Goal: Information Seeking & Learning: Learn about a topic

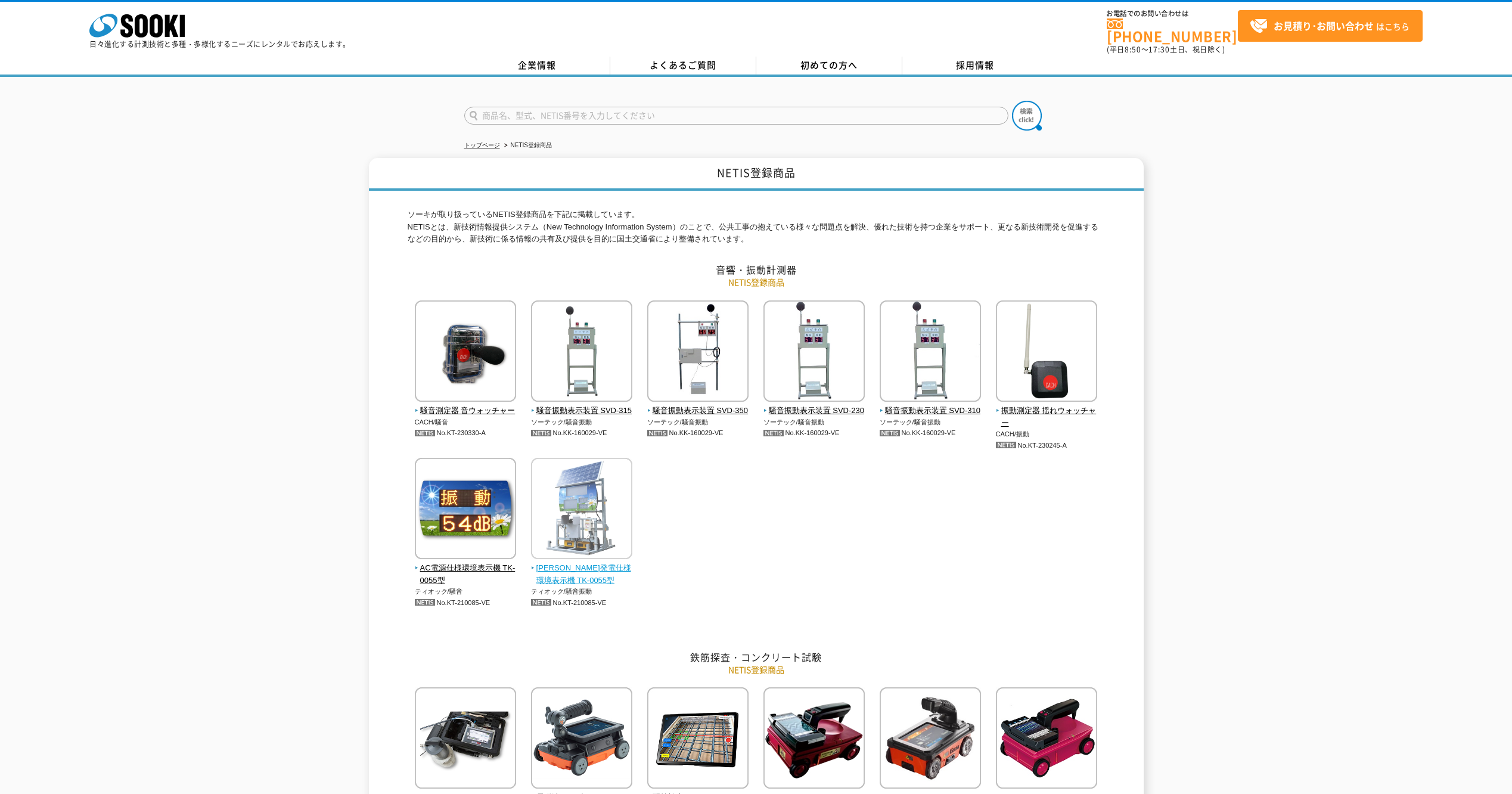
click at [563, 562] on span "[PERSON_NAME]発電仕様環境表示機 TK-0055型" at bounding box center [582, 575] width 102 height 25
drag, startPoint x: 614, startPoint y: 594, endPoint x: 564, endPoint y: 601, distance: 50.5
click at [564, 601] on p "No.KT-210085-VE" at bounding box center [582, 603] width 102 height 13
click at [449, 406] on span "騒音測定器 音ウォッチャー" at bounding box center [466, 411] width 102 height 13
click at [1037, 338] on img at bounding box center [1046, 352] width 101 height 104
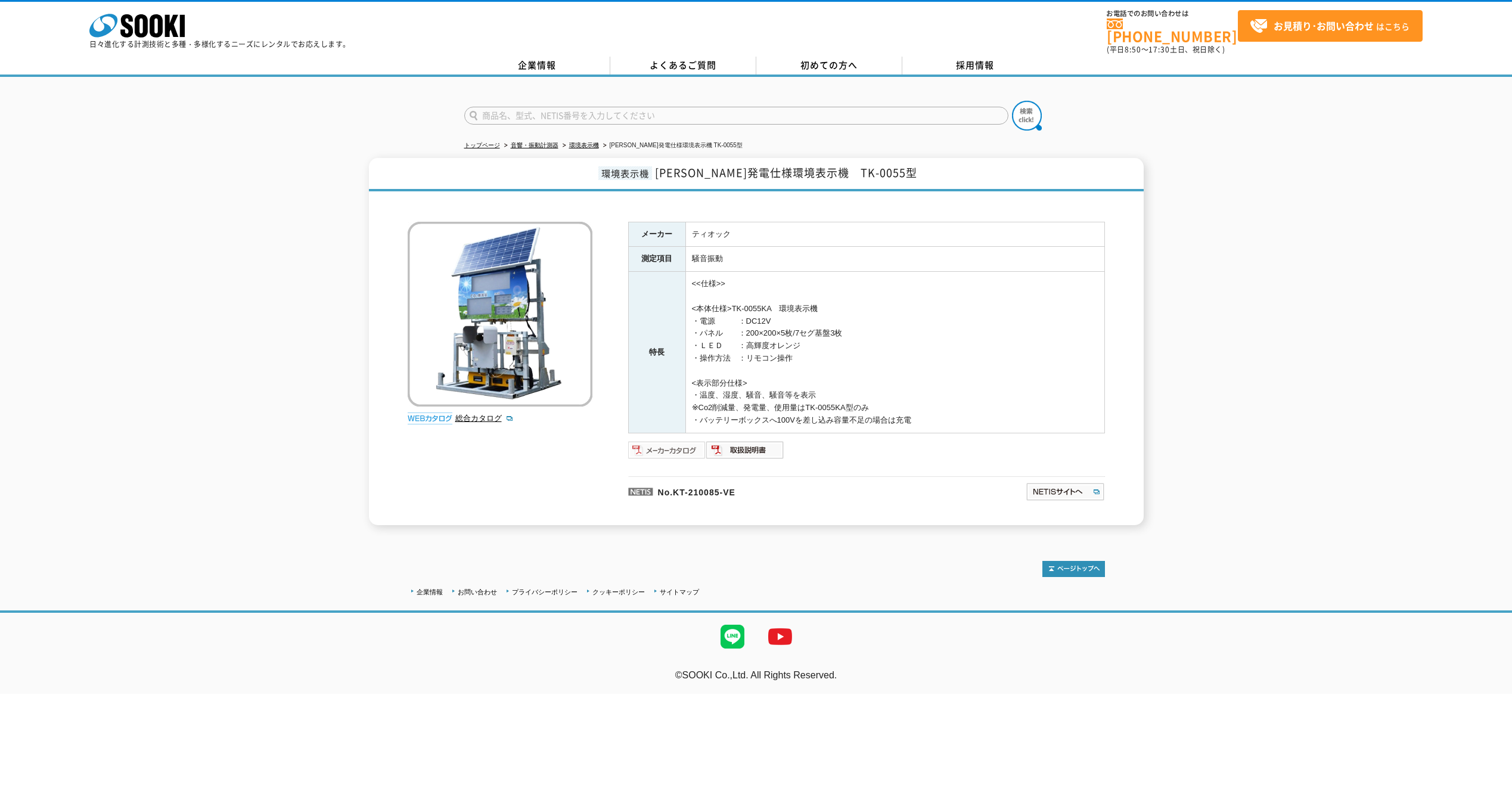
click at [667, 445] on img at bounding box center [666, 451] width 78 height 19
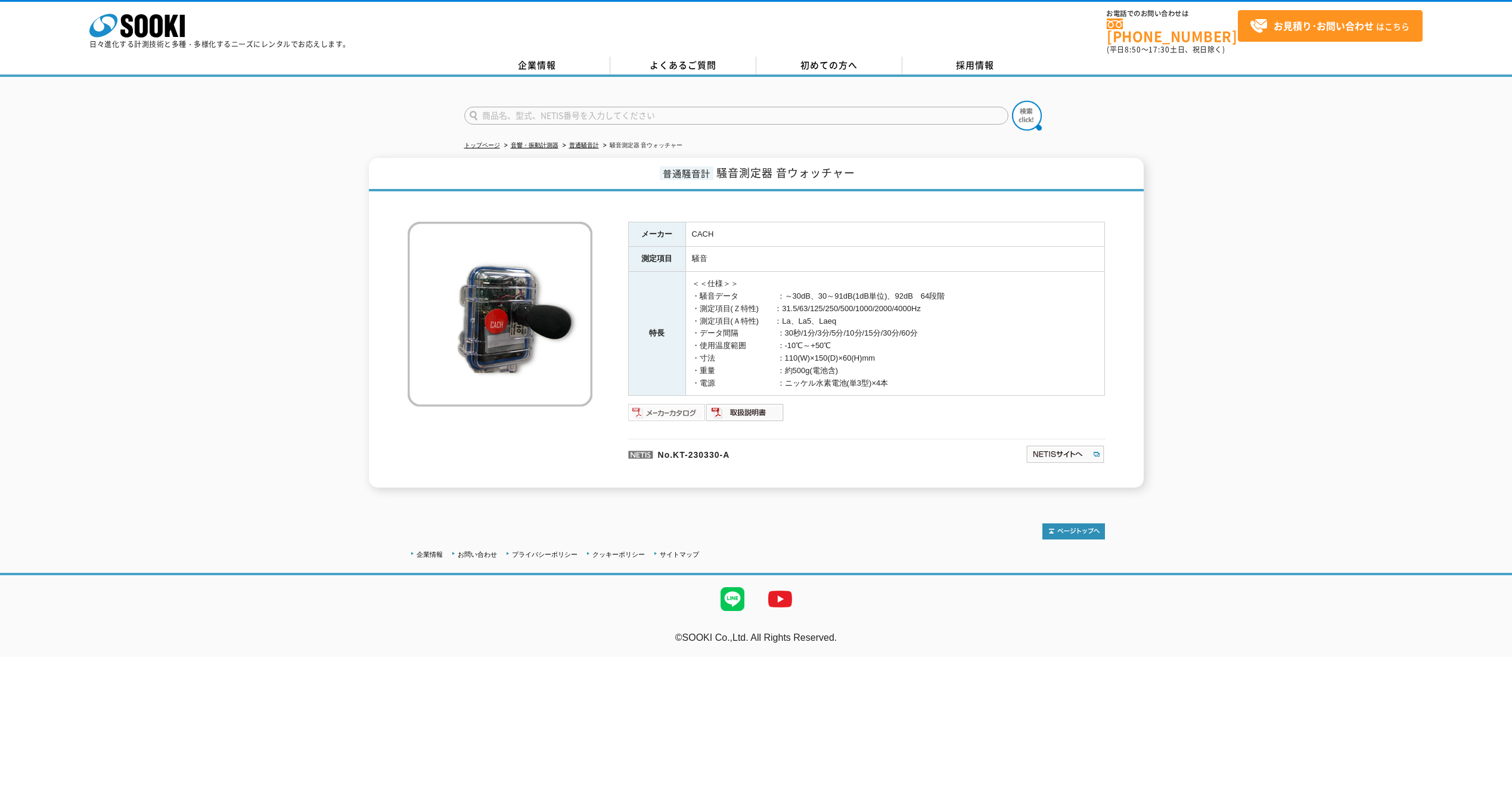
click at [651, 406] on img at bounding box center [666, 413] width 78 height 19
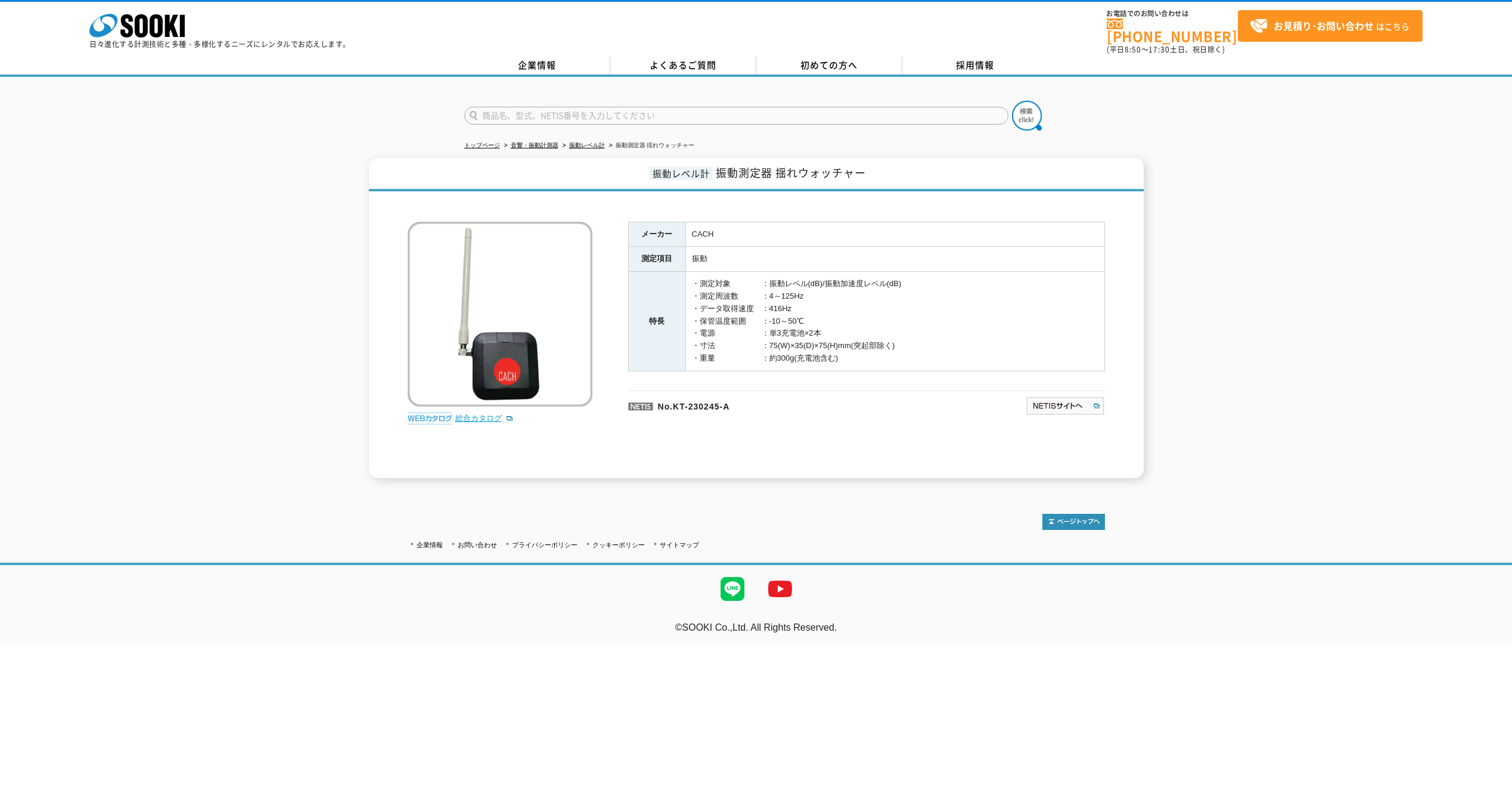
click at [492, 414] on link "総合カタログ" at bounding box center [484, 418] width 59 height 9
